Goal: Information Seeking & Learning: Find specific fact

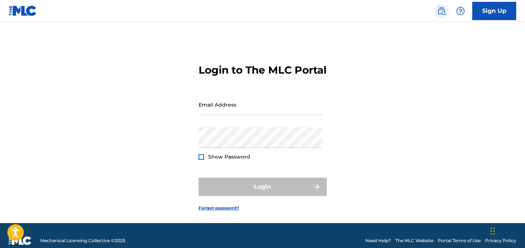
click at [443, 12] on img at bounding box center [441, 11] width 9 height 9
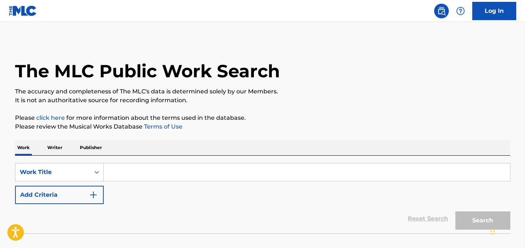
drag, startPoint x: 94, startPoint y: 146, endPoint x: 93, endPoint y: 143, distance: 3.7
click at [93, 146] on p "Publisher" at bounding box center [91, 147] width 26 height 15
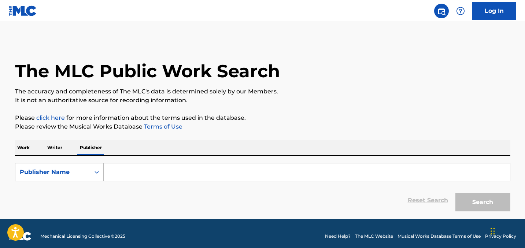
click at [129, 172] on input "Search Form" at bounding box center [307, 173] width 407 height 18
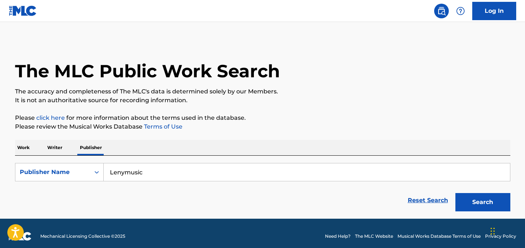
type input "Lenymusic"
click at [456, 193] on button "Search" at bounding box center [483, 202] width 55 height 18
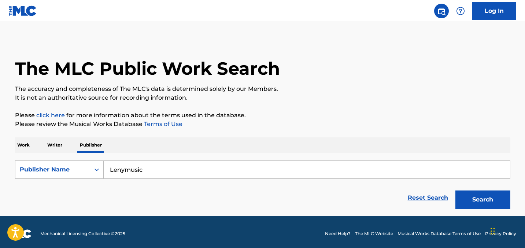
scroll to position [6, 0]
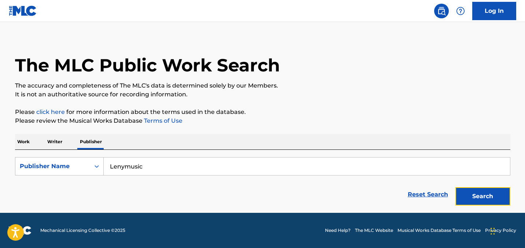
click at [489, 197] on button "Search" at bounding box center [483, 196] width 55 height 18
click at [493, 196] on button "Search" at bounding box center [483, 196] width 55 height 18
drag, startPoint x: 209, startPoint y: 170, endPoint x: 106, endPoint y: 163, distance: 103.6
click at [106, 163] on input "Lenymusic" at bounding box center [307, 167] width 407 height 18
